Goal: Download file/media

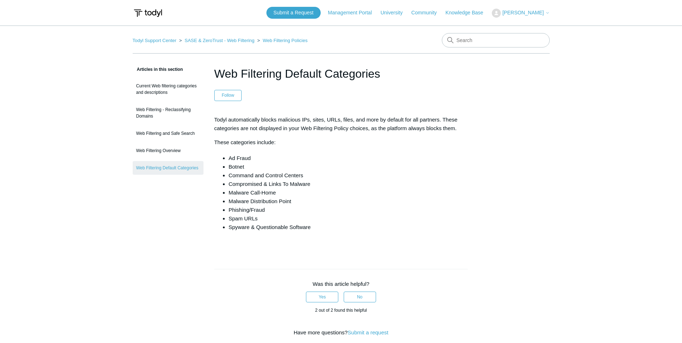
click at [300, 189] on li "Malware Call-Home" at bounding box center [348, 192] width 239 height 9
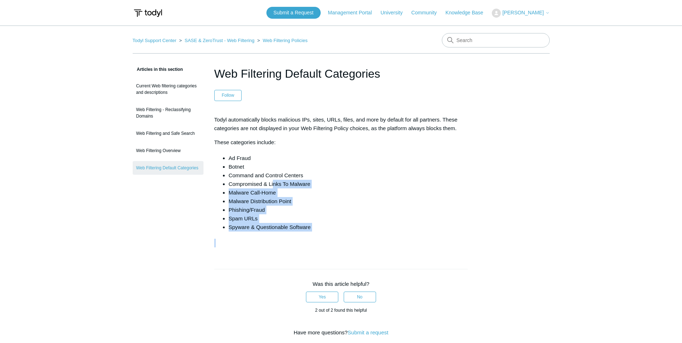
drag, startPoint x: 313, startPoint y: 232, endPoint x: 272, endPoint y: 180, distance: 66.4
click at [272, 180] on div "Todyl automatically blocks malicious IPs, sites, URLs, files, and more by defau…" at bounding box center [341, 181] width 254 height 132
drag, startPoint x: 272, startPoint y: 180, endPoint x: 309, endPoint y: 212, distance: 49.1
click at [309, 212] on li "Phishing/Fraud" at bounding box center [348, 210] width 239 height 9
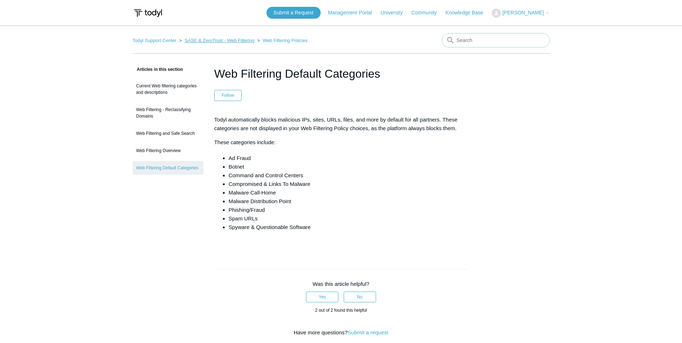
click at [221, 42] on link "SASE & ZeroTrust - Web Filtering" at bounding box center [219, 40] width 70 height 5
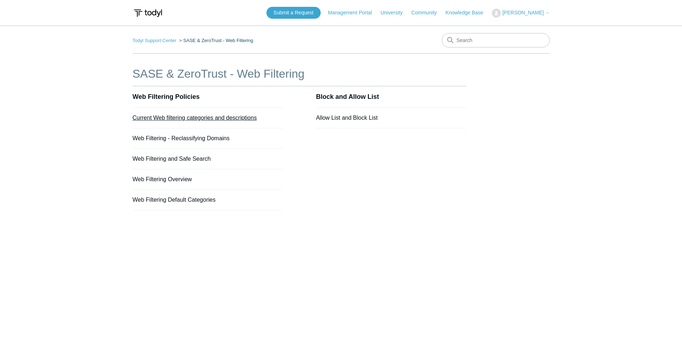
click at [182, 117] on link "Current Web filtering categories and descriptions" at bounding box center [195, 118] width 124 height 6
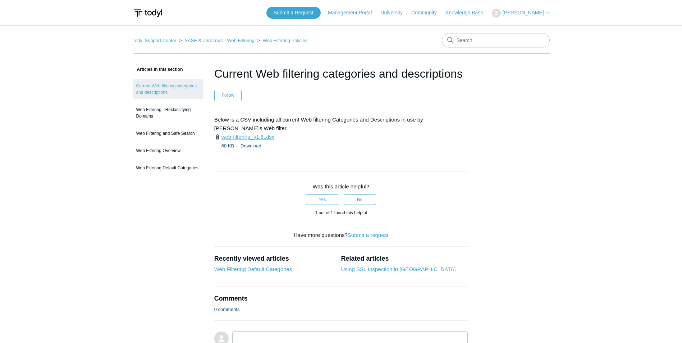
click at [260, 134] on link "web-filtering_v1.6.xlsx" at bounding box center [247, 137] width 53 height 6
click at [634, 214] on main "Todyl Support Center SASE & ZeroTrust - Web Filtering Web Filtering Policies Ar…" at bounding box center [341, 196] width 682 height 340
click at [420, 133] on li "web-filtering_v1.6.xlsx 60 KB Download" at bounding box center [341, 141] width 254 height 17
